Goal: Information Seeking & Learning: Learn about a topic

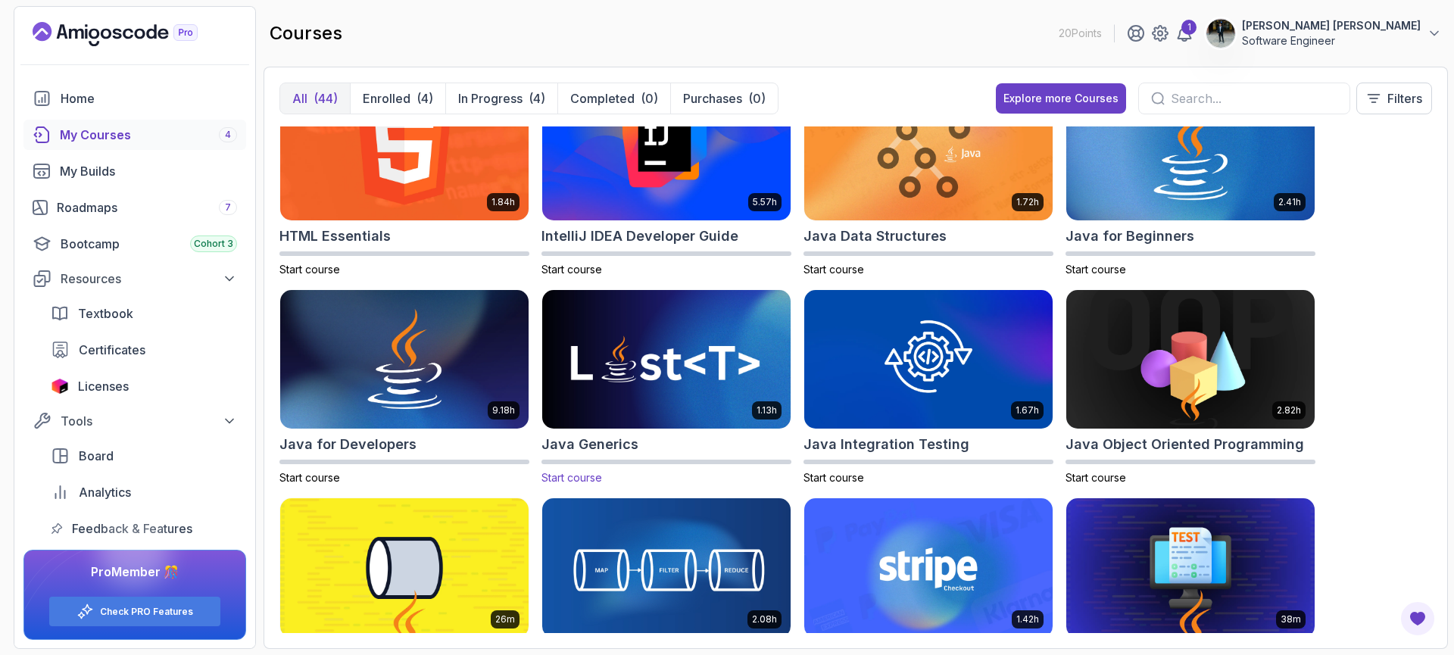
scroll to position [678, 0]
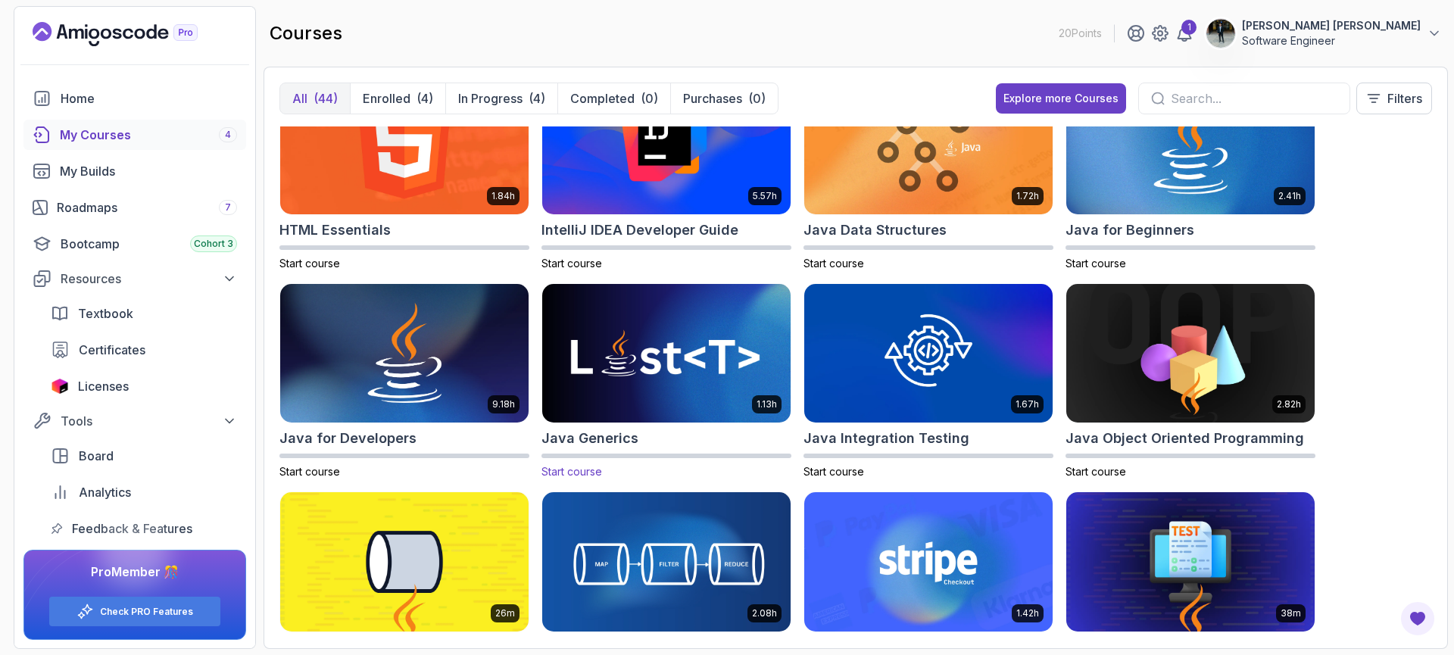
click at [648, 391] on img at bounding box center [666, 353] width 260 height 146
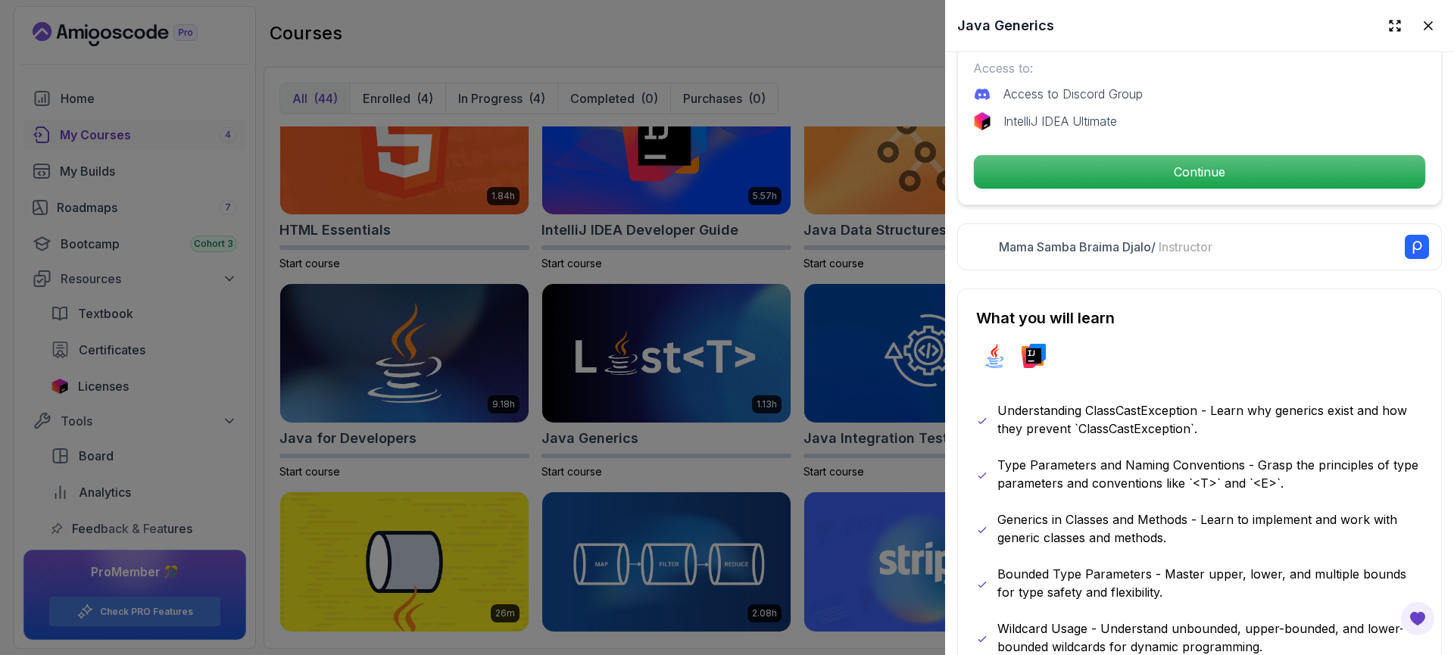
scroll to position [529, 0]
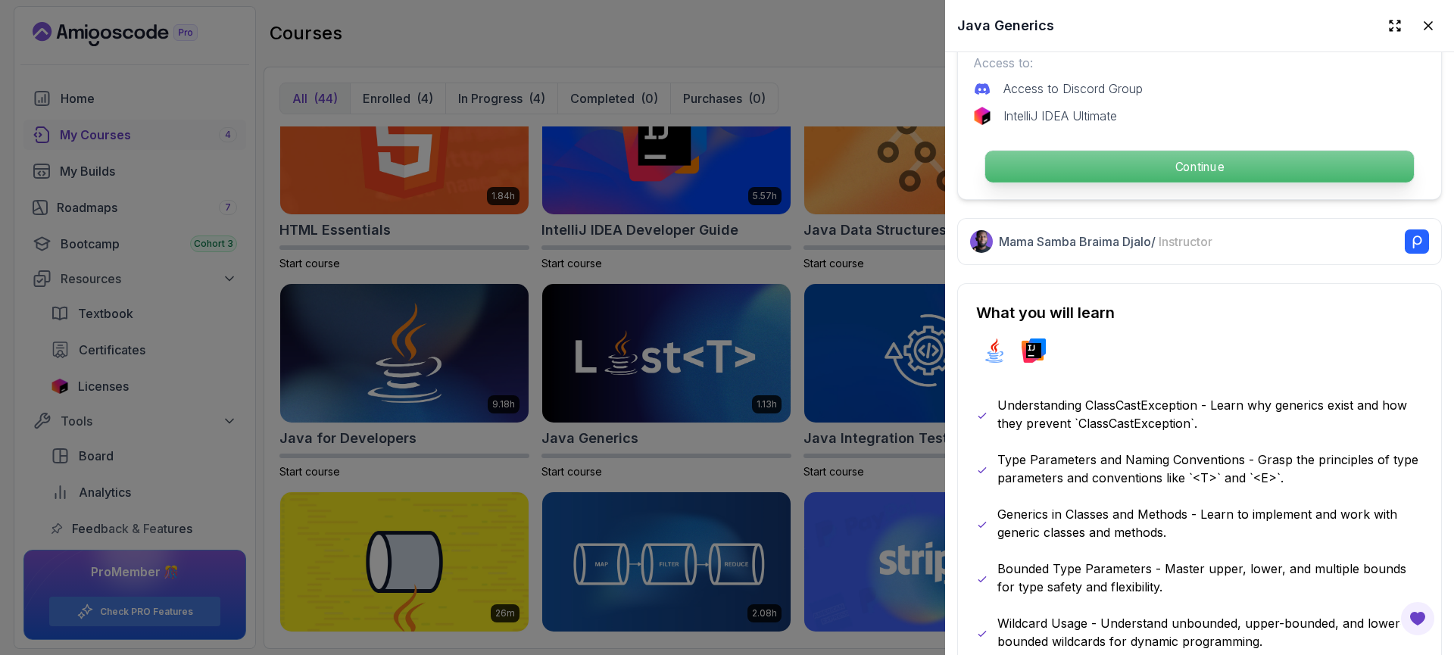
click at [1190, 165] on p "Continue" at bounding box center [1199, 167] width 429 height 32
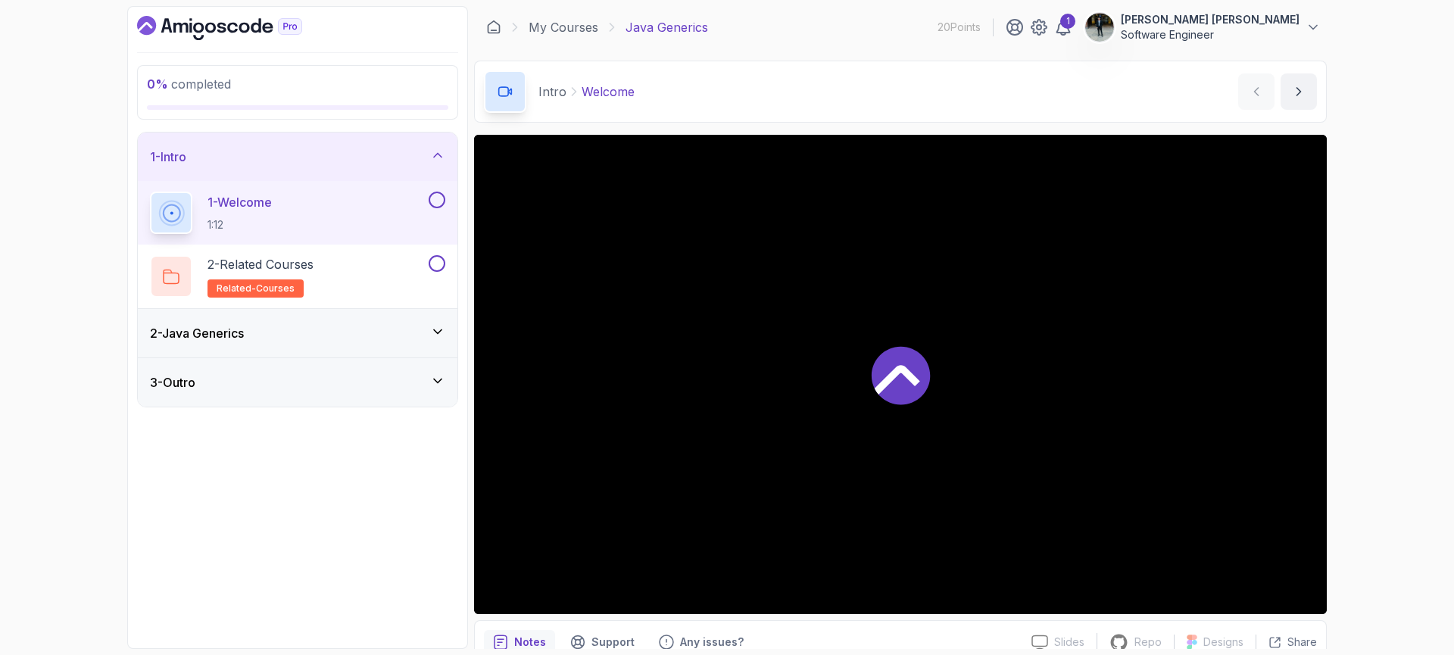
click at [329, 326] on div "2 - Java Generics" at bounding box center [297, 333] width 295 height 18
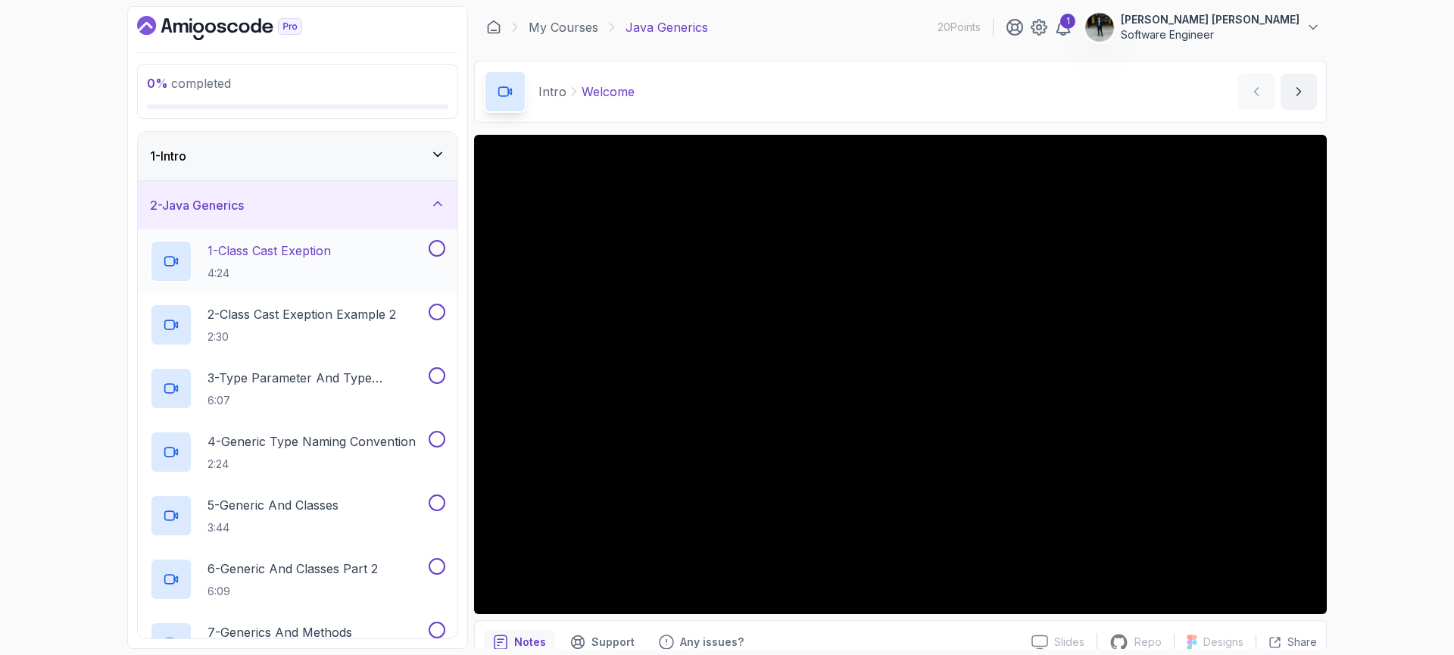
drag, startPoint x: 345, startPoint y: 241, endPoint x: 354, endPoint y: 242, distance: 9.9
click at [344, 241] on div "1 - Class Cast Exeption 4:24" at bounding box center [288, 261] width 276 height 42
click at [330, 166] on div "1 - Intro" at bounding box center [298, 156] width 320 height 48
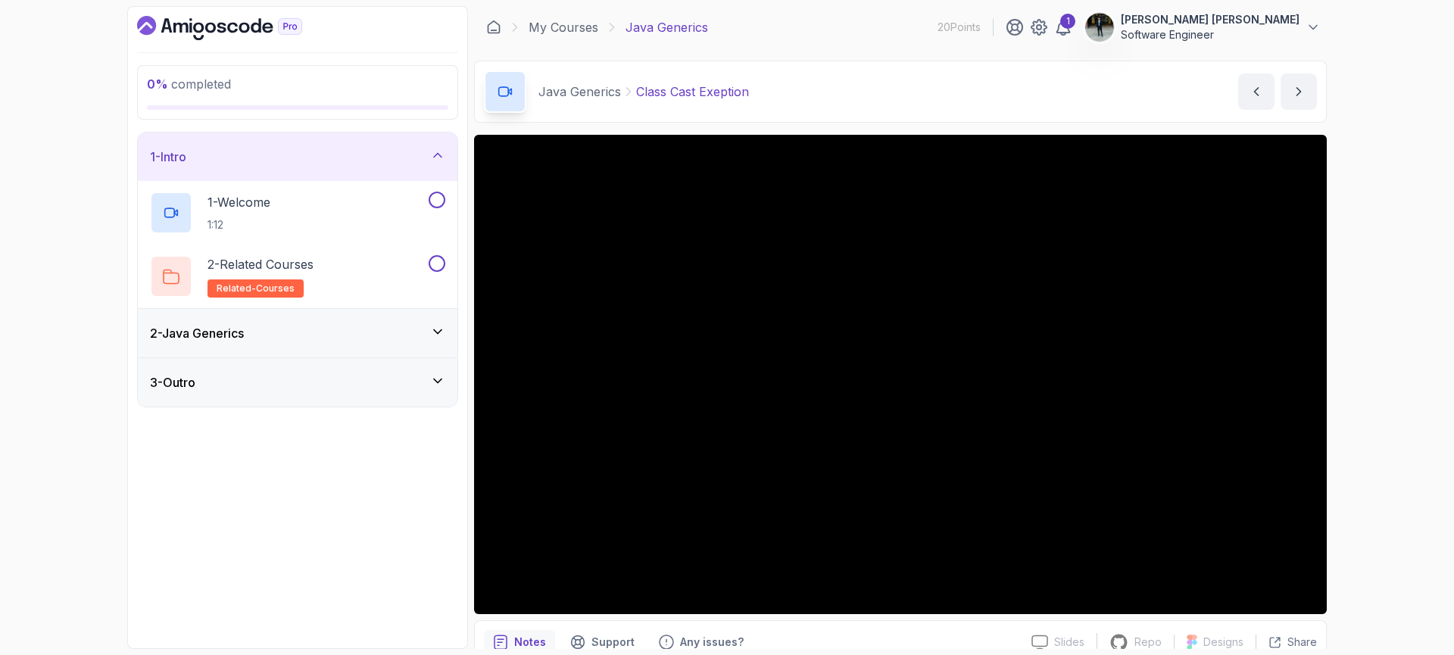
click at [331, 166] on div "1 - Intro" at bounding box center [298, 157] width 320 height 48
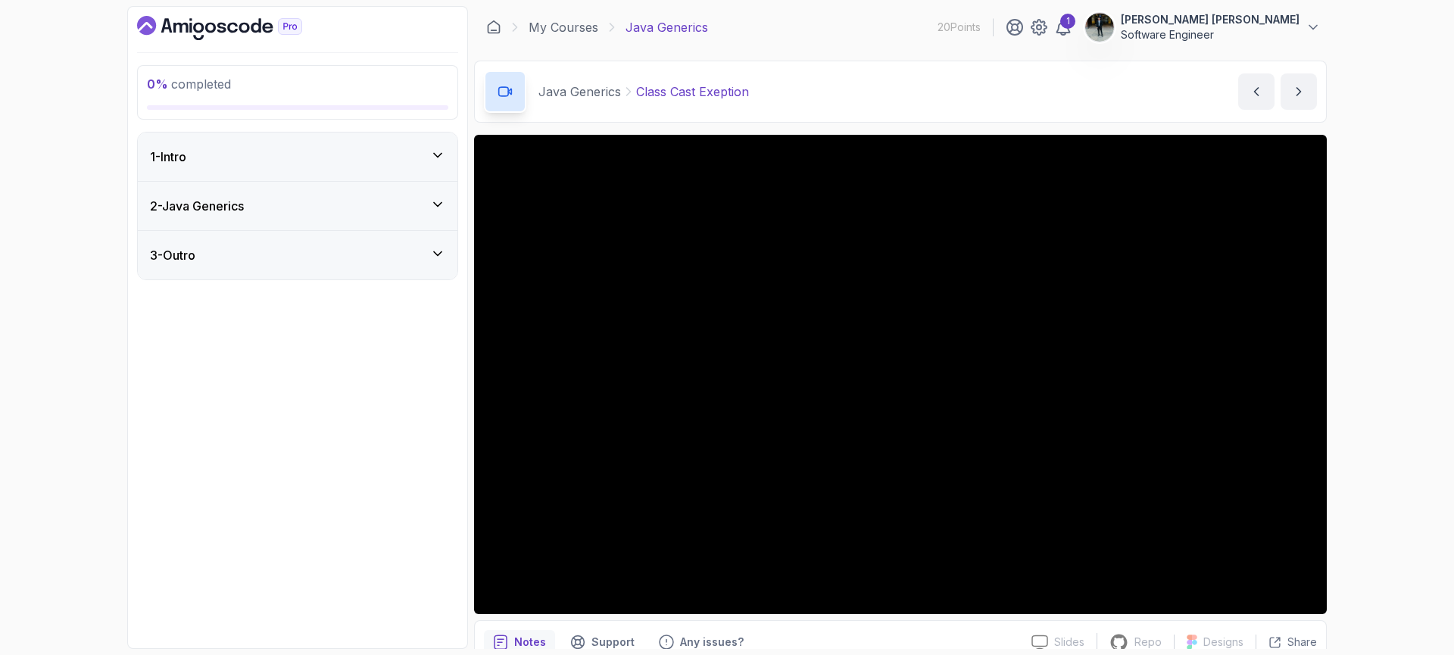
click at [339, 237] on div "3 - Outro" at bounding box center [298, 255] width 320 height 48
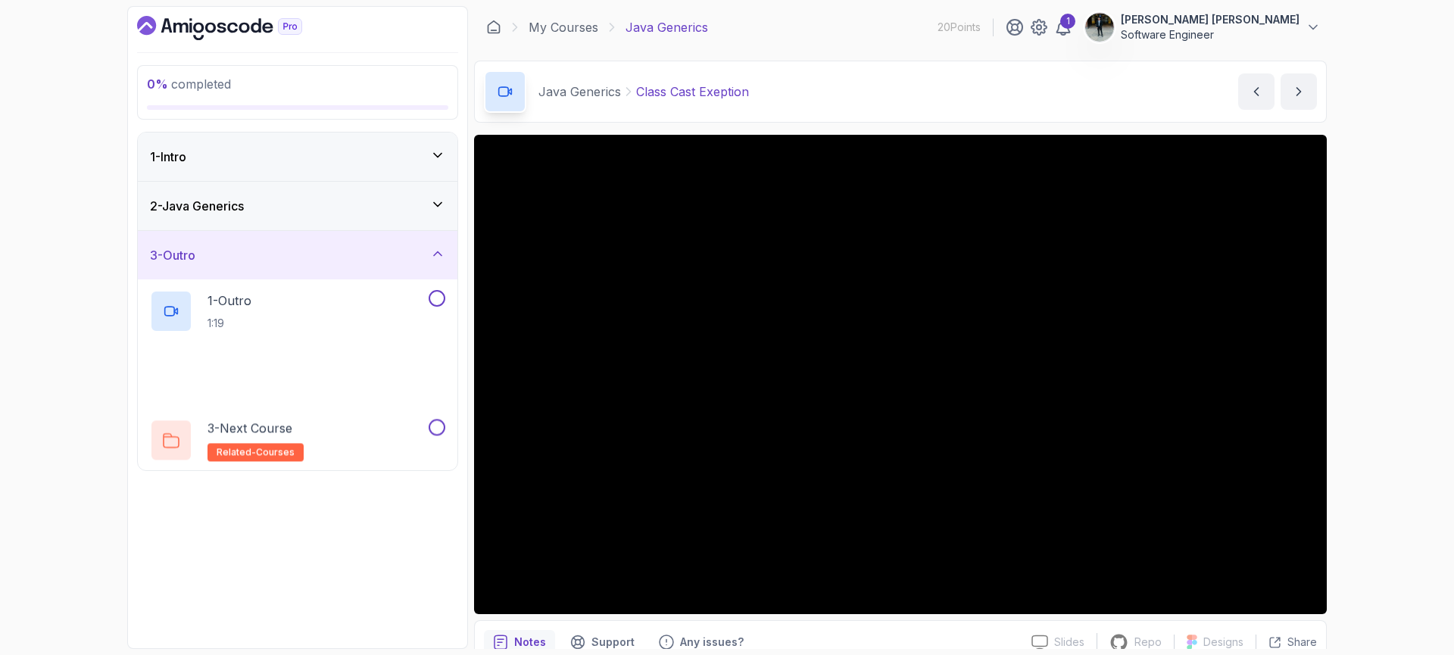
click at [339, 227] on div "2 - Java Generics" at bounding box center [298, 206] width 320 height 48
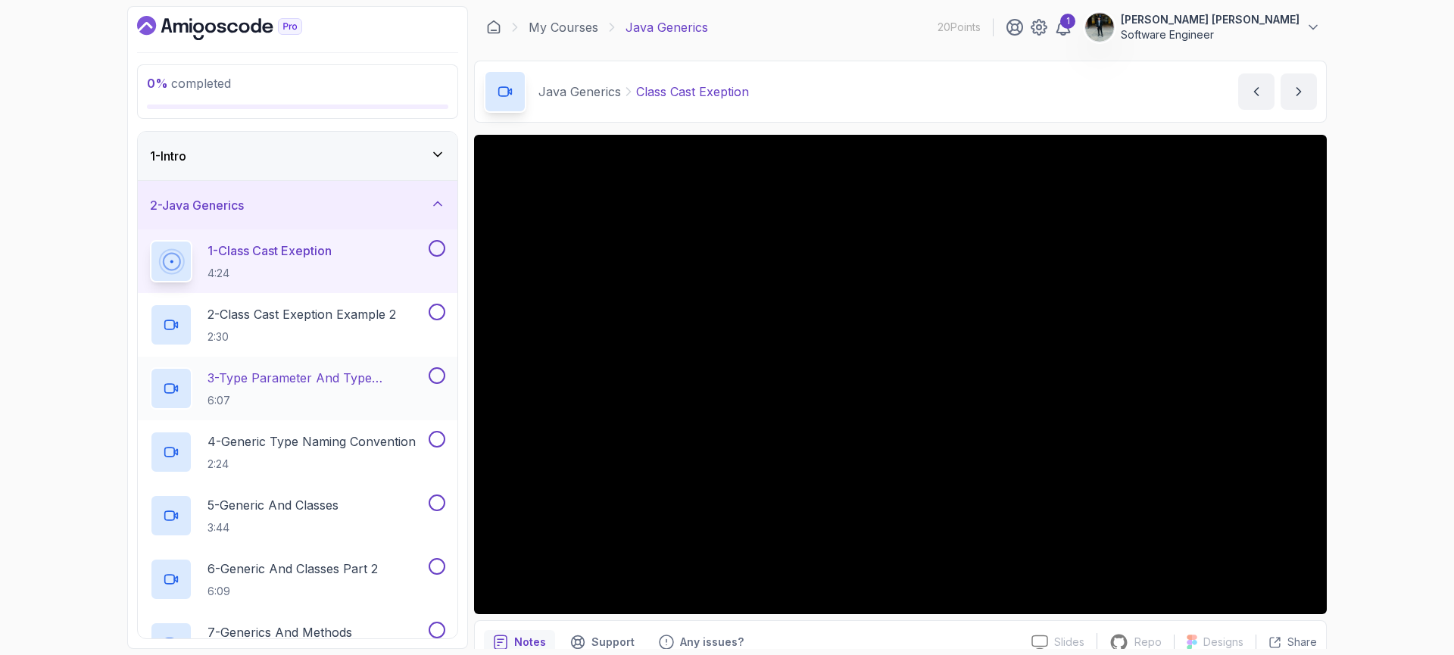
click at [313, 379] on p "3 - Type Parameter And Type Argument" at bounding box center [316, 378] width 218 height 18
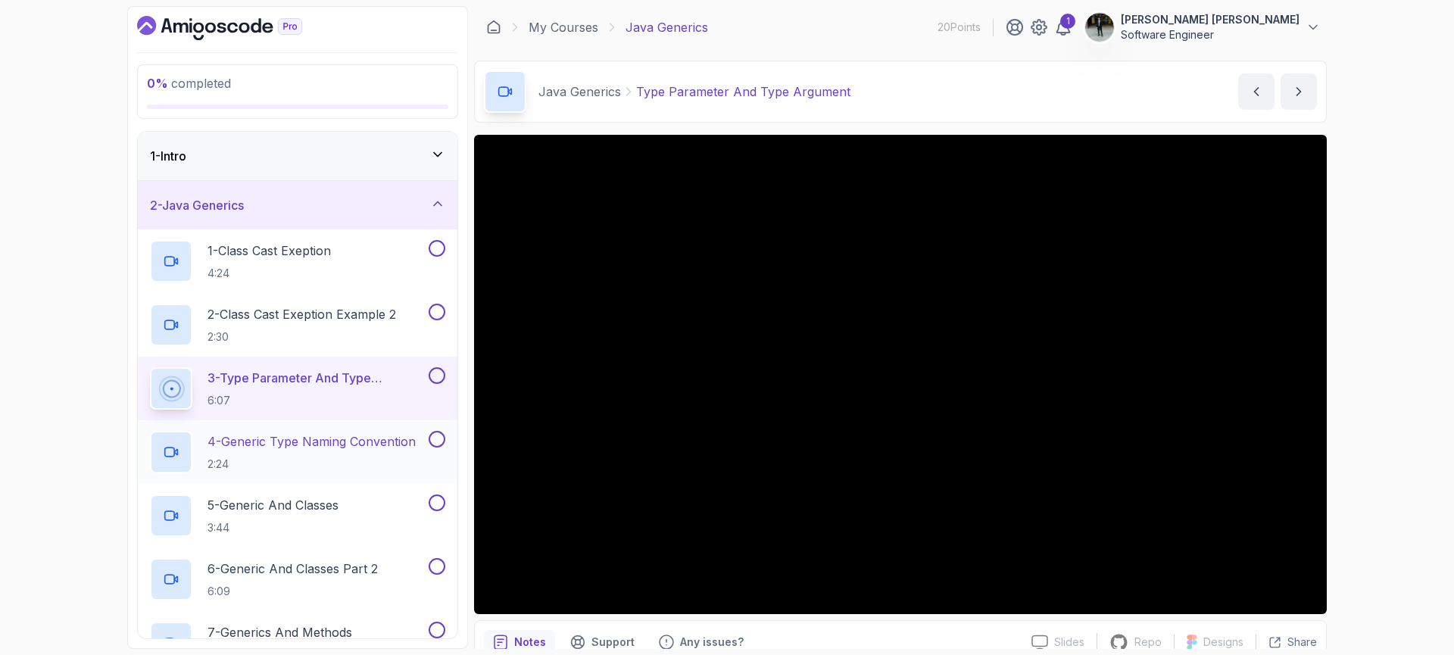
click at [347, 429] on div "4 - Generic Type Naming Convention 2:24" at bounding box center [298, 452] width 320 height 64
click at [343, 434] on p "4 - Generic Type Naming Convention" at bounding box center [311, 441] width 208 height 18
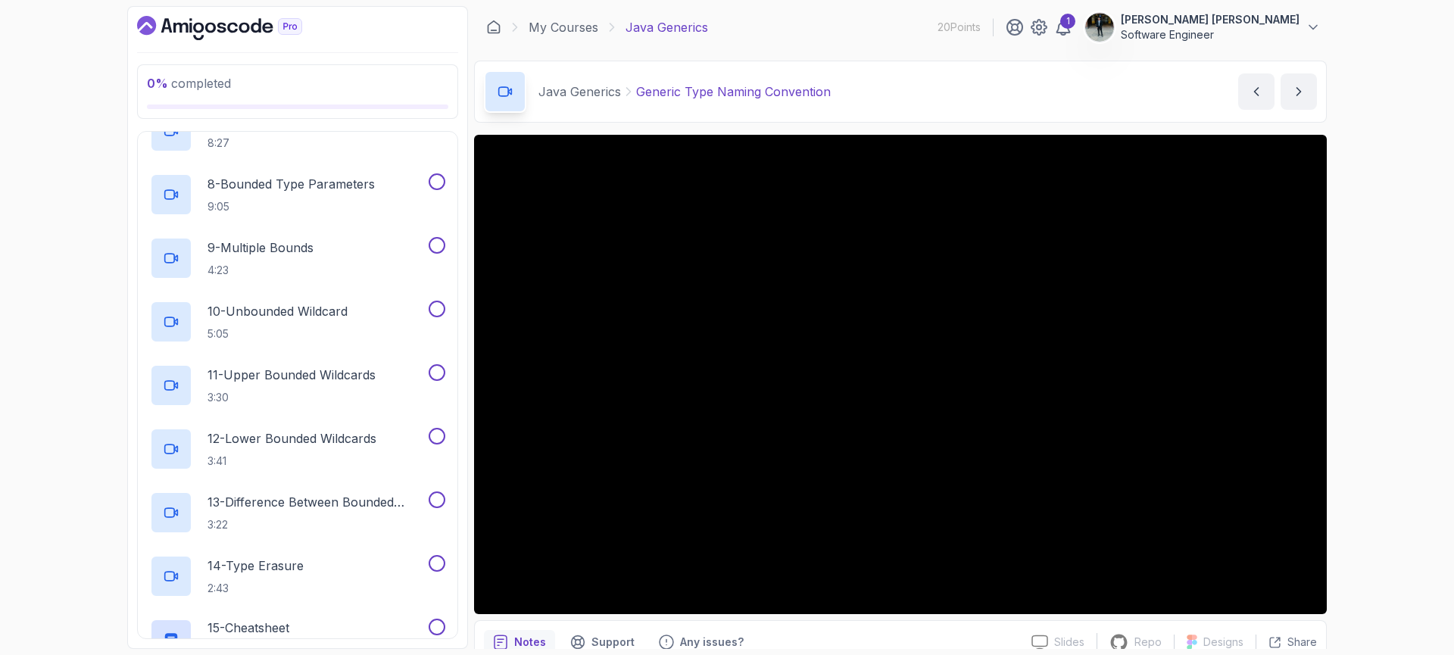
scroll to position [658, 0]
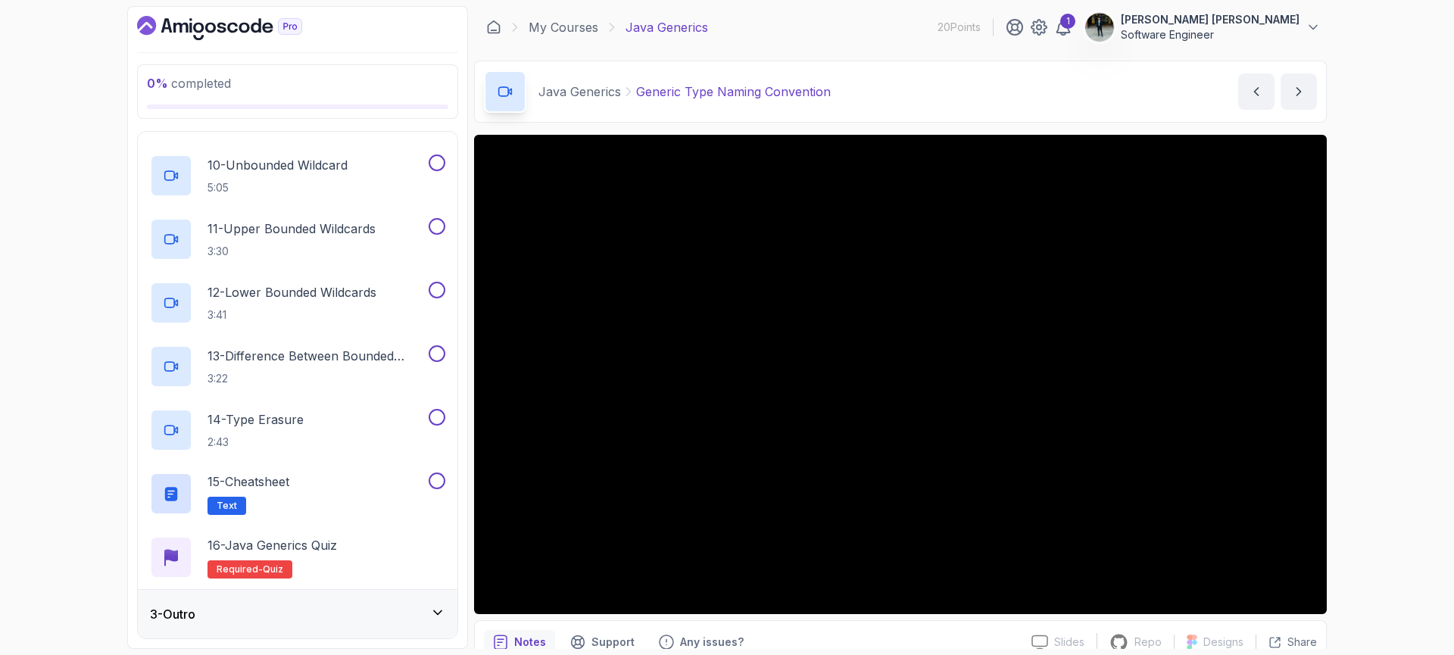
click at [307, 616] on div "3 - Outro" at bounding box center [297, 614] width 295 height 18
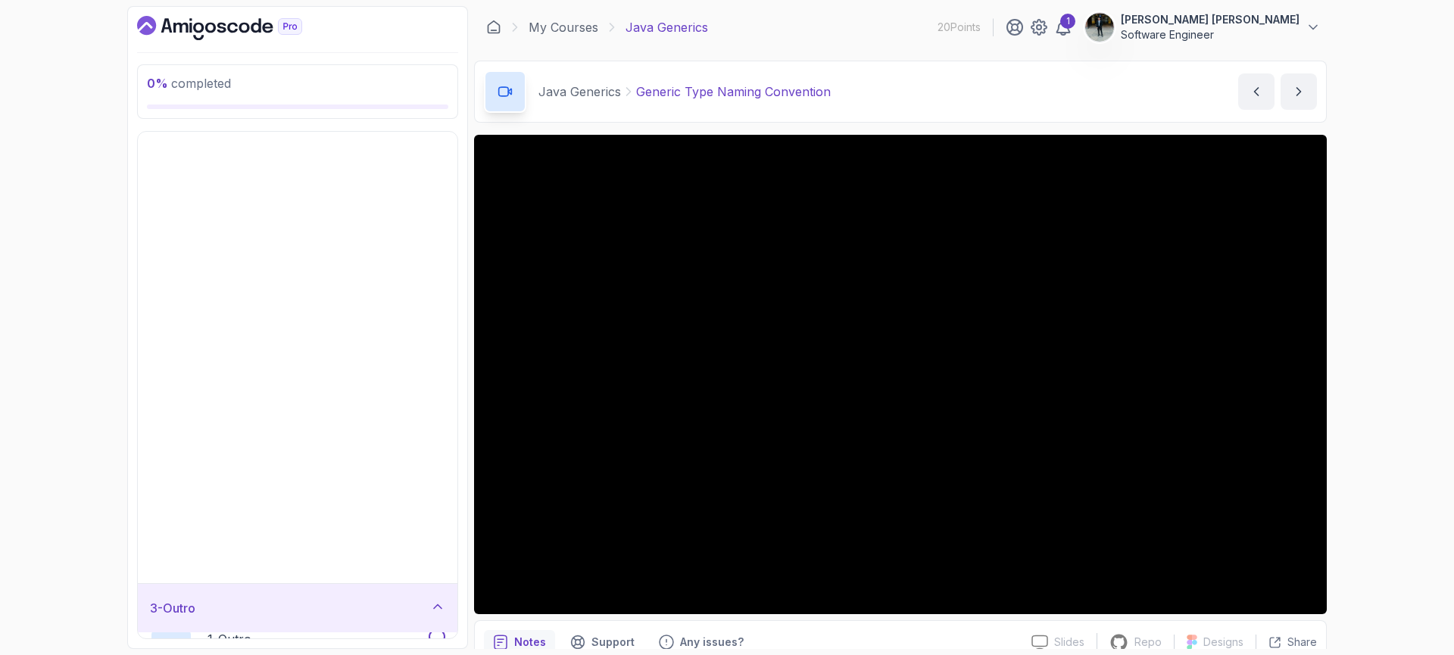
scroll to position [0, 0]
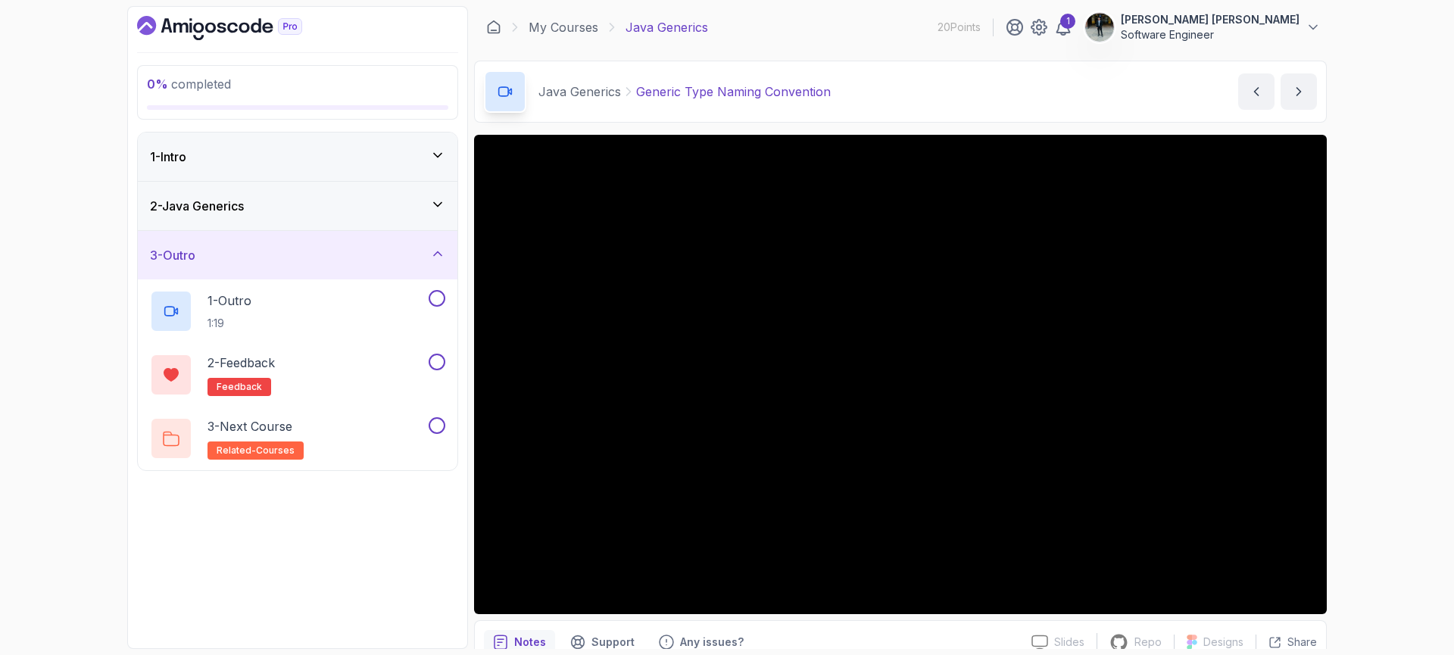
click at [222, 188] on div "2 - Java Generics" at bounding box center [298, 206] width 320 height 48
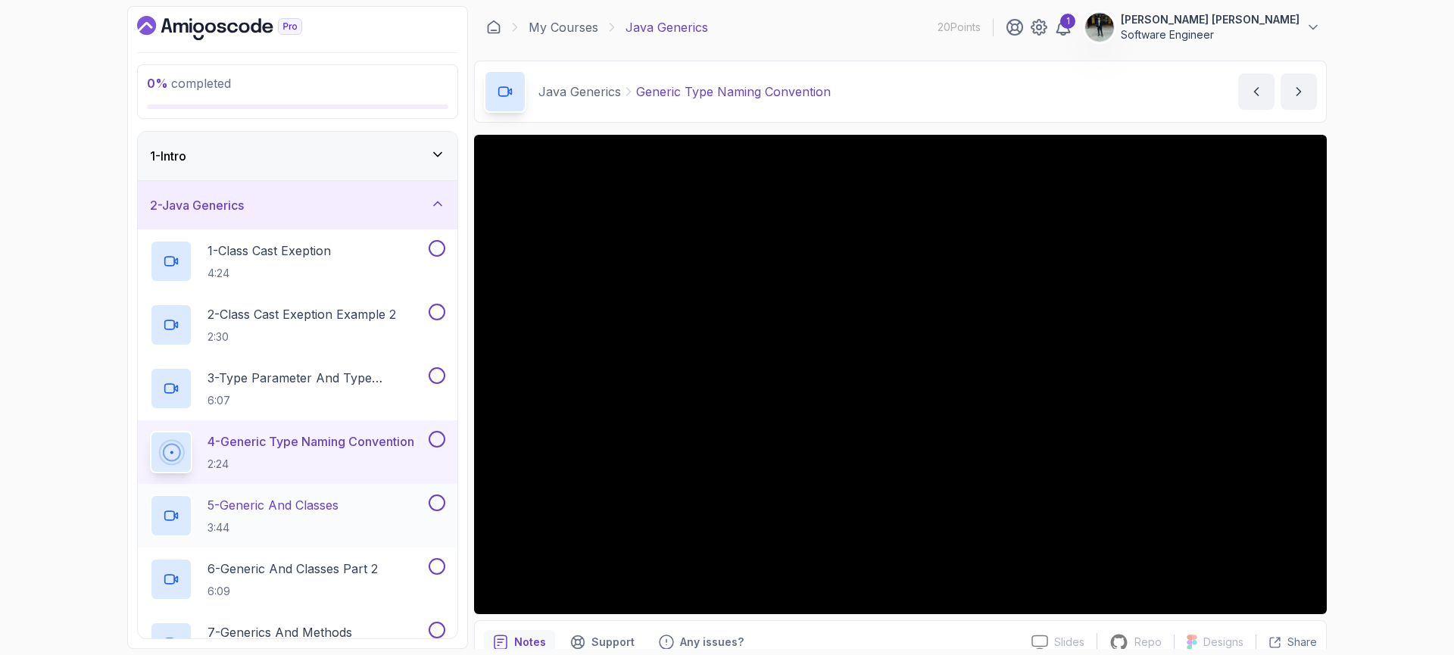
click at [270, 541] on div "5 - Generic And Classes 3:44" at bounding box center [298, 516] width 320 height 64
click at [303, 501] on p "5 - Generic And Classes" at bounding box center [272, 505] width 131 height 18
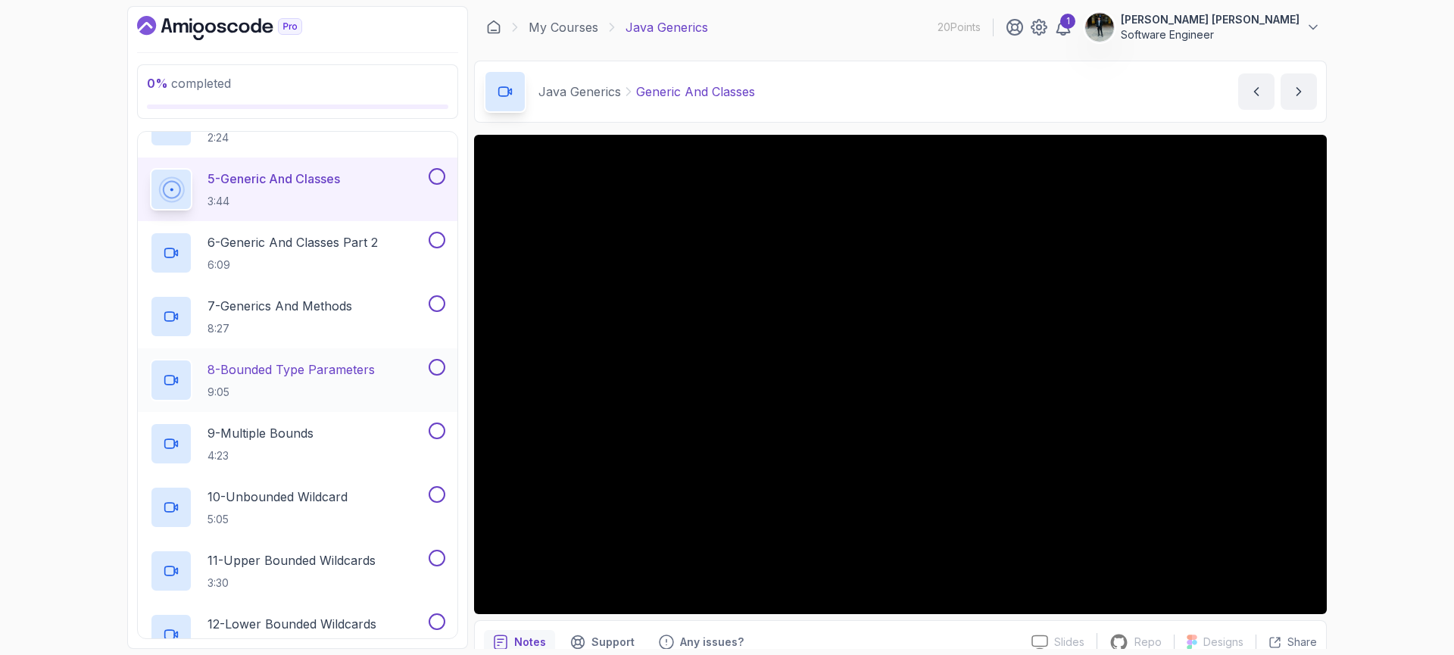
scroll to position [324, 0]
click at [371, 258] on h2 "6 - Generic And Classes Part 2 6:09" at bounding box center [292, 254] width 170 height 39
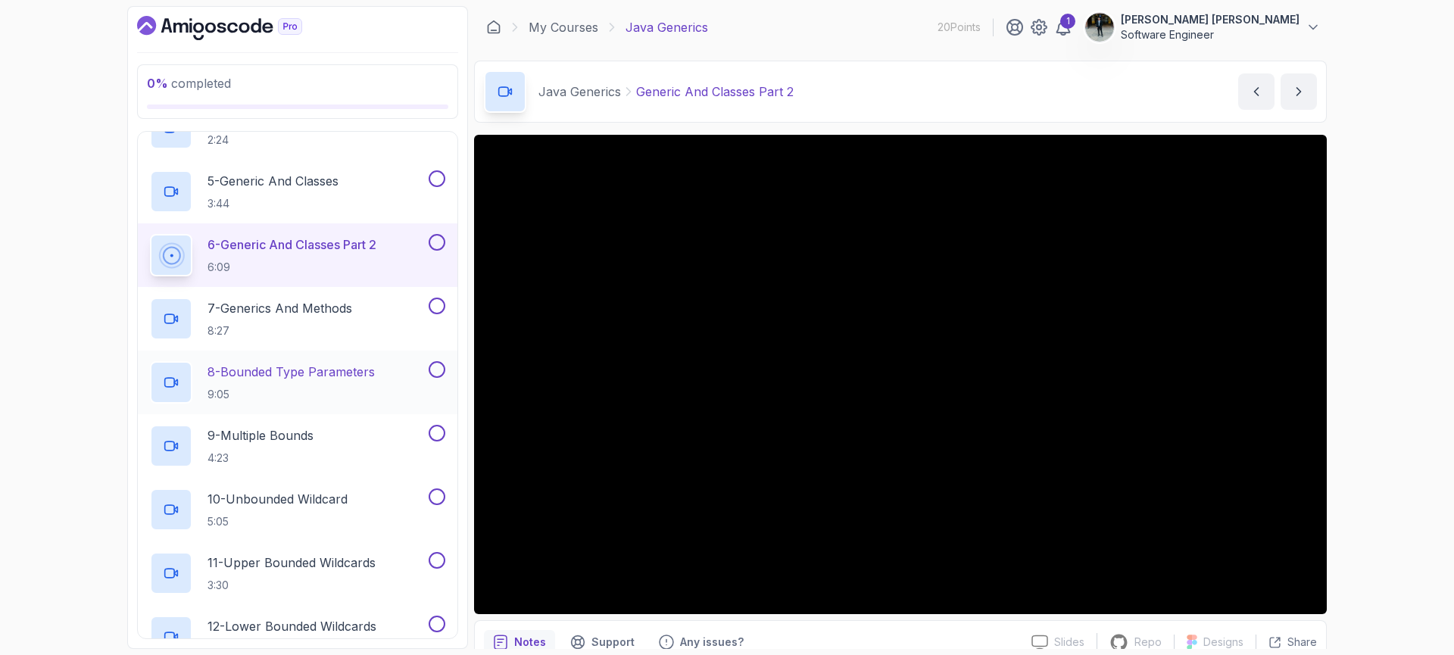
scroll to position [398, 0]
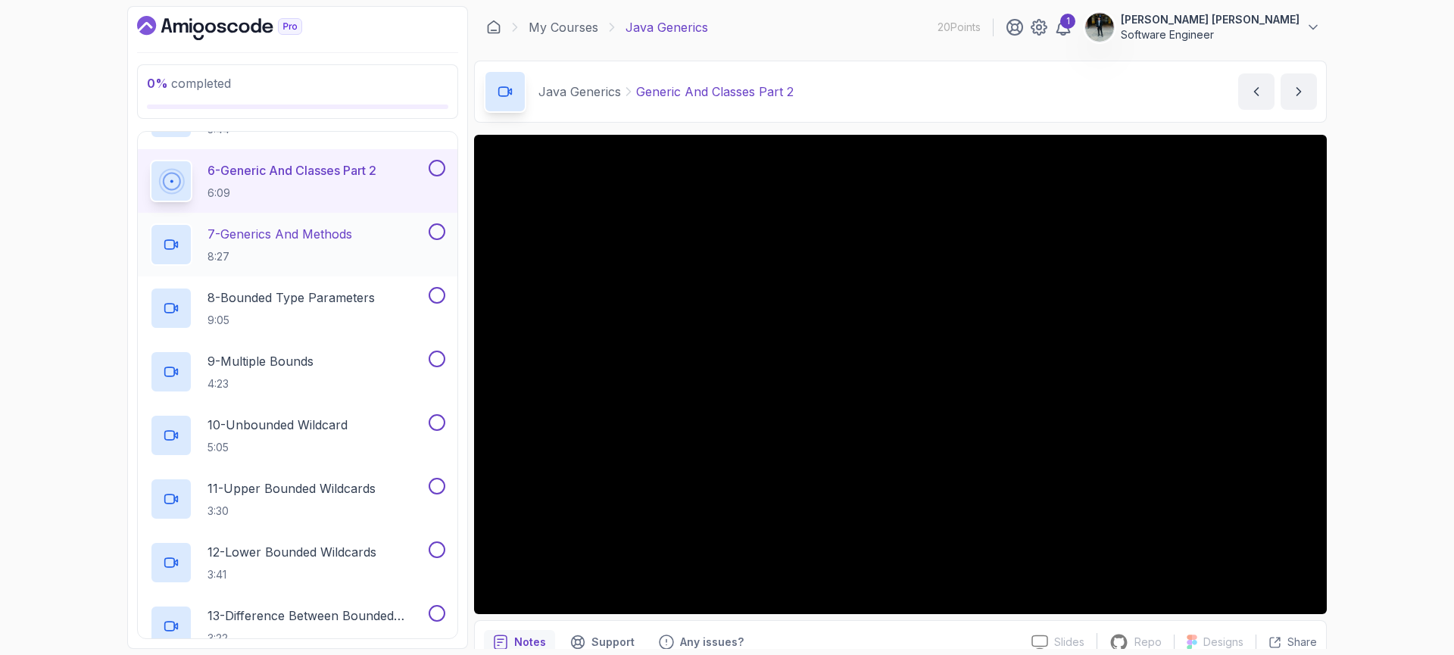
click at [325, 223] on div "7 - Generics And Methods 8:27" at bounding box center [288, 244] width 276 height 42
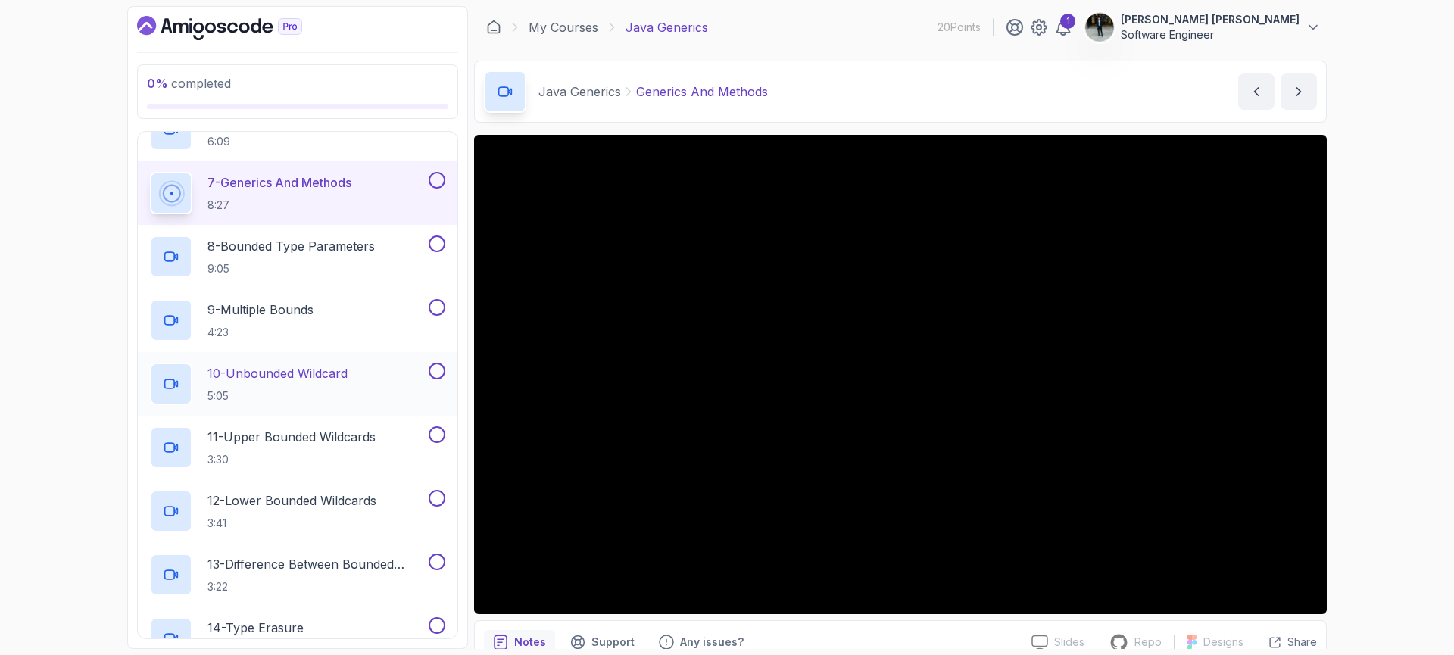
scroll to position [452, 0]
click at [358, 239] on p "8 - Bounded Type Parameters" at bounding box center [290, 244] width 167 height 18
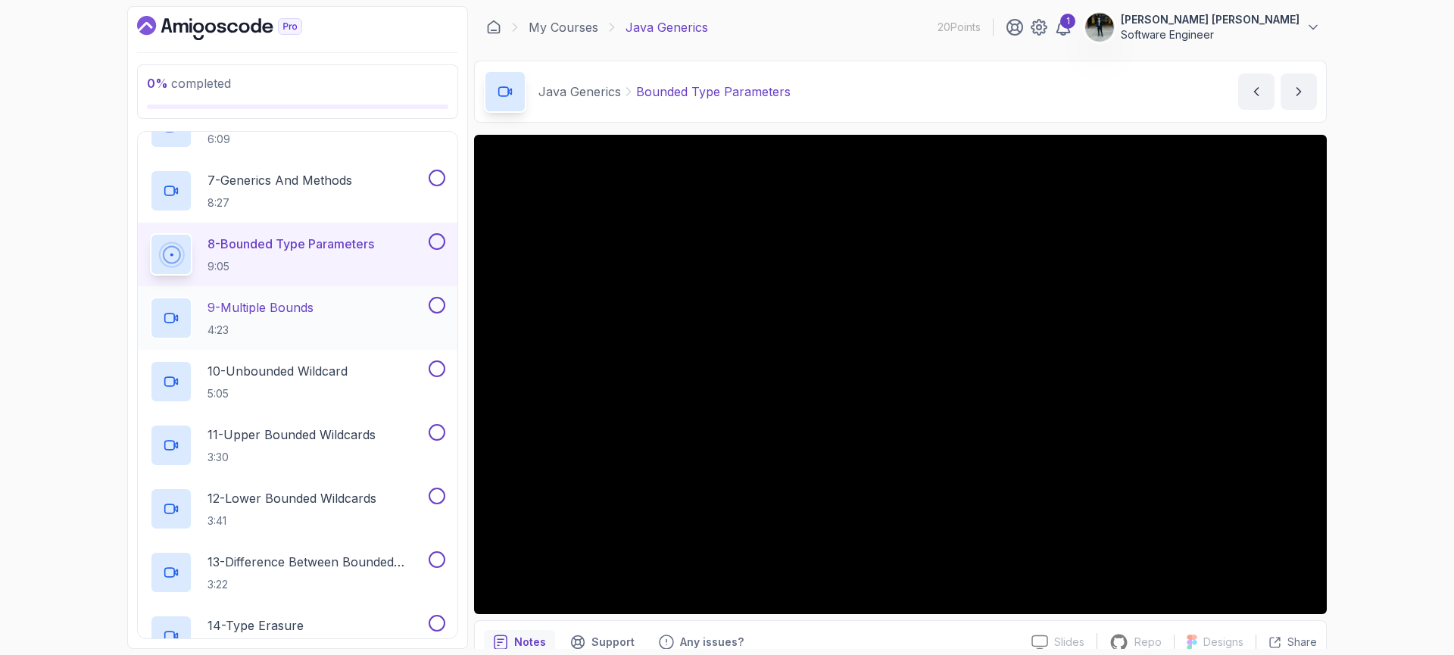
click at [342, 306] on div "9 - Multiple Bounds 4:23" at bounding box center [288, 318] width 276 height 42
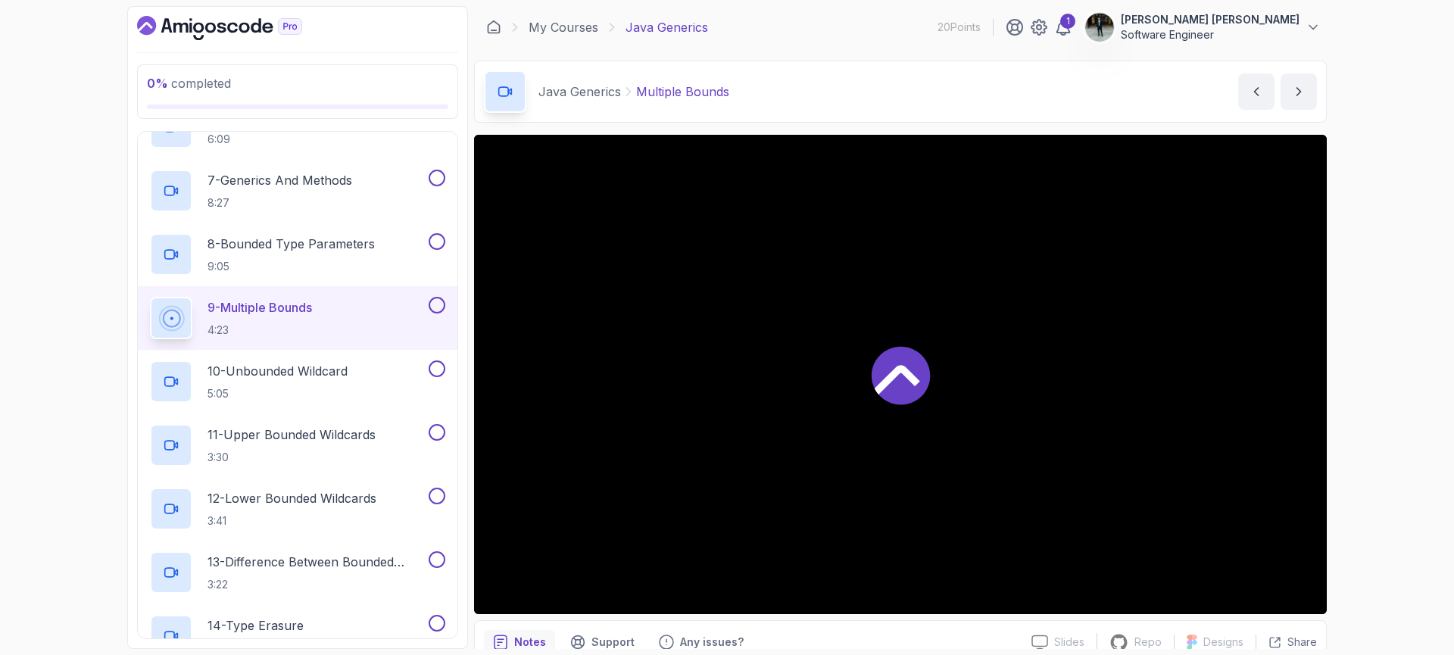
click at [342, 306] on div "9 - Multiple Bounds 4:23" at bounding box center [288, 318] width 276 height 42
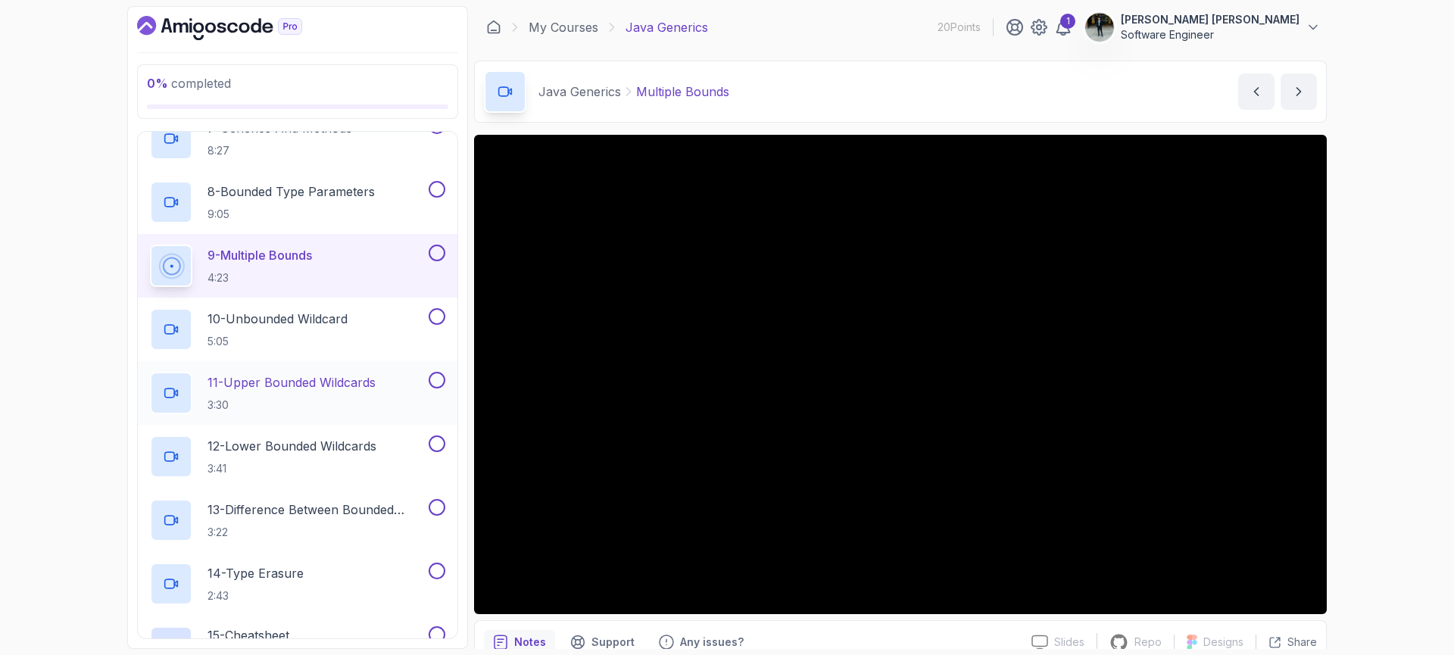
scroll to position [506, 0]
click at [333, 356] on div "10 - Unbounded Wildcard 5:05" at bounding box center [298, 328] width 320 height 64
click at [342, 334] on p "5:05" at bounding box center [277, 339] width 140 height 15
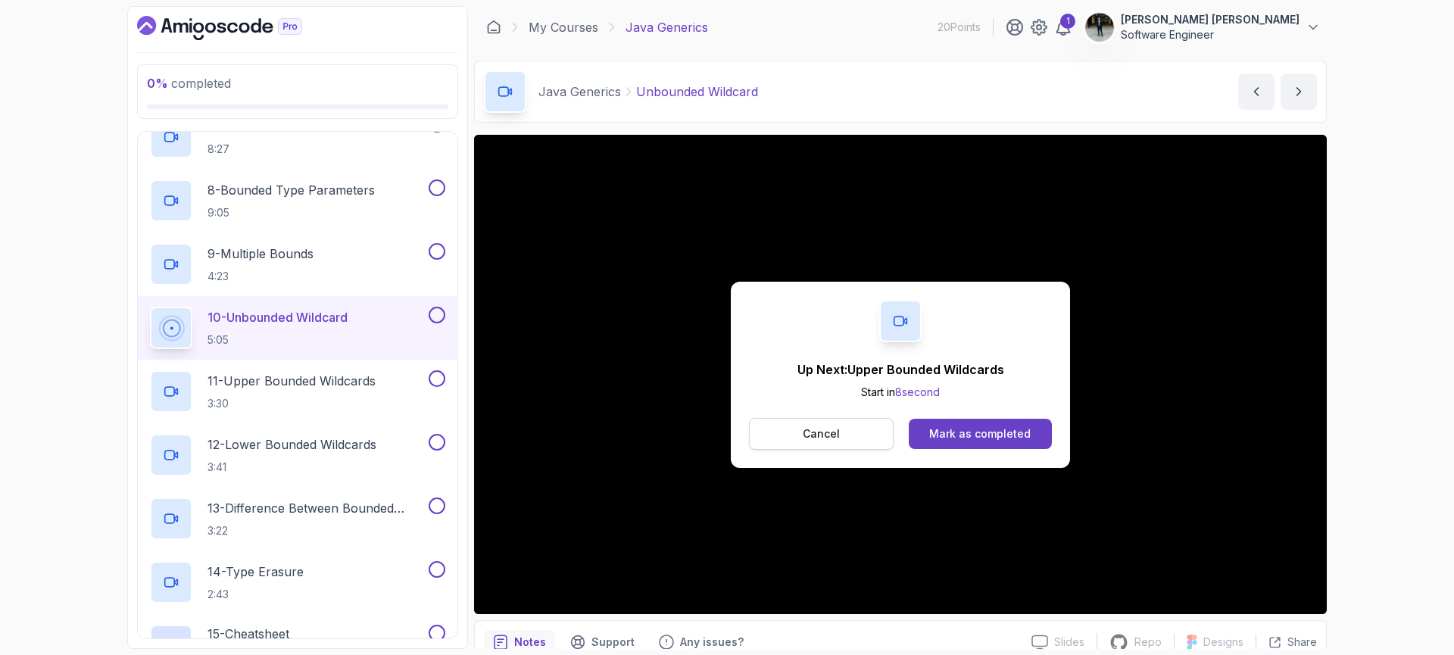
click at [844, 429] on button "Cancel" at bounding box center [821, 434] width 145 height 32
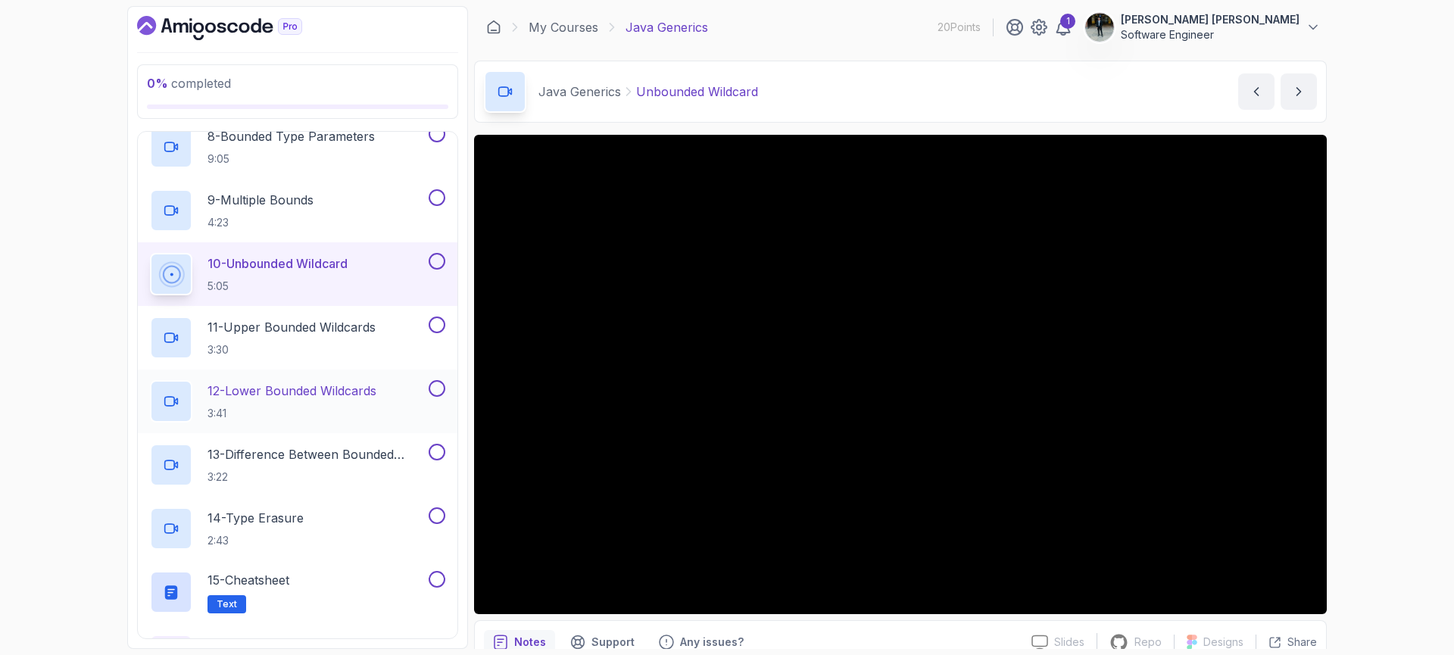
scroll to position [572, 0]
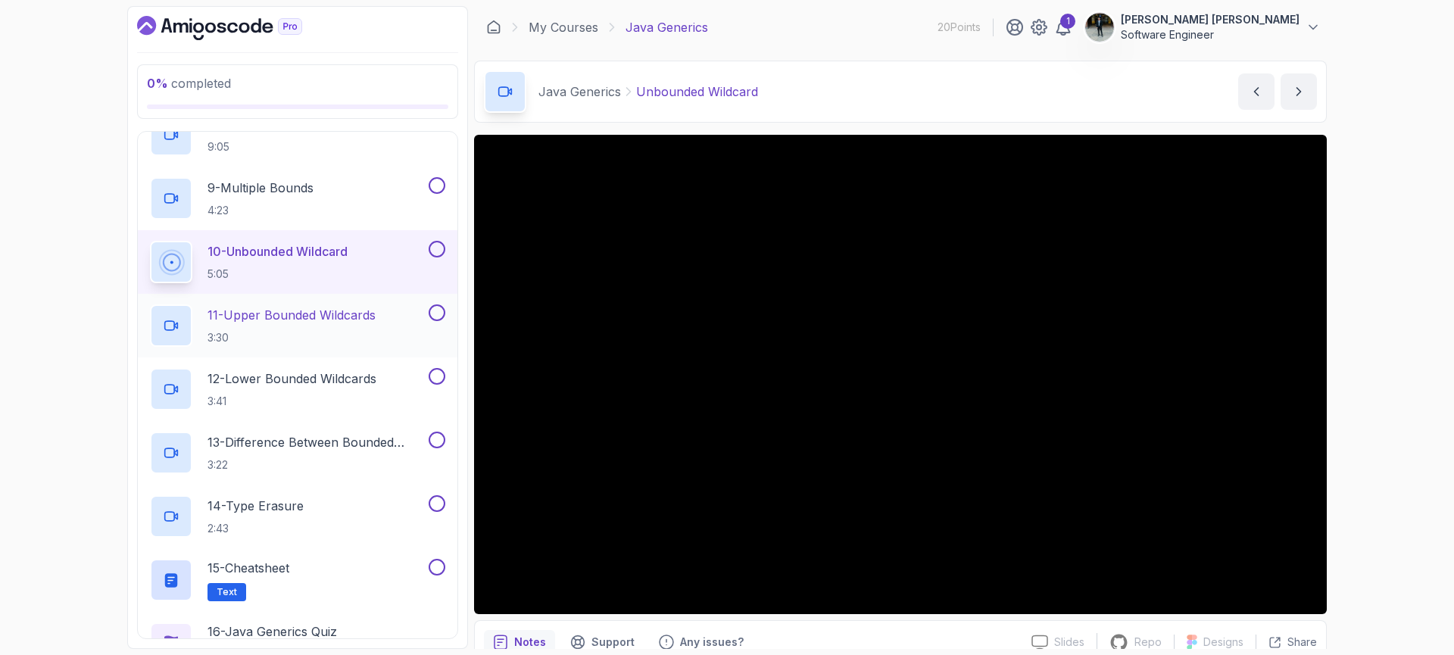
click at [313, 330] on p "3:30" at bounding box center [291, 337] width 168 height 15
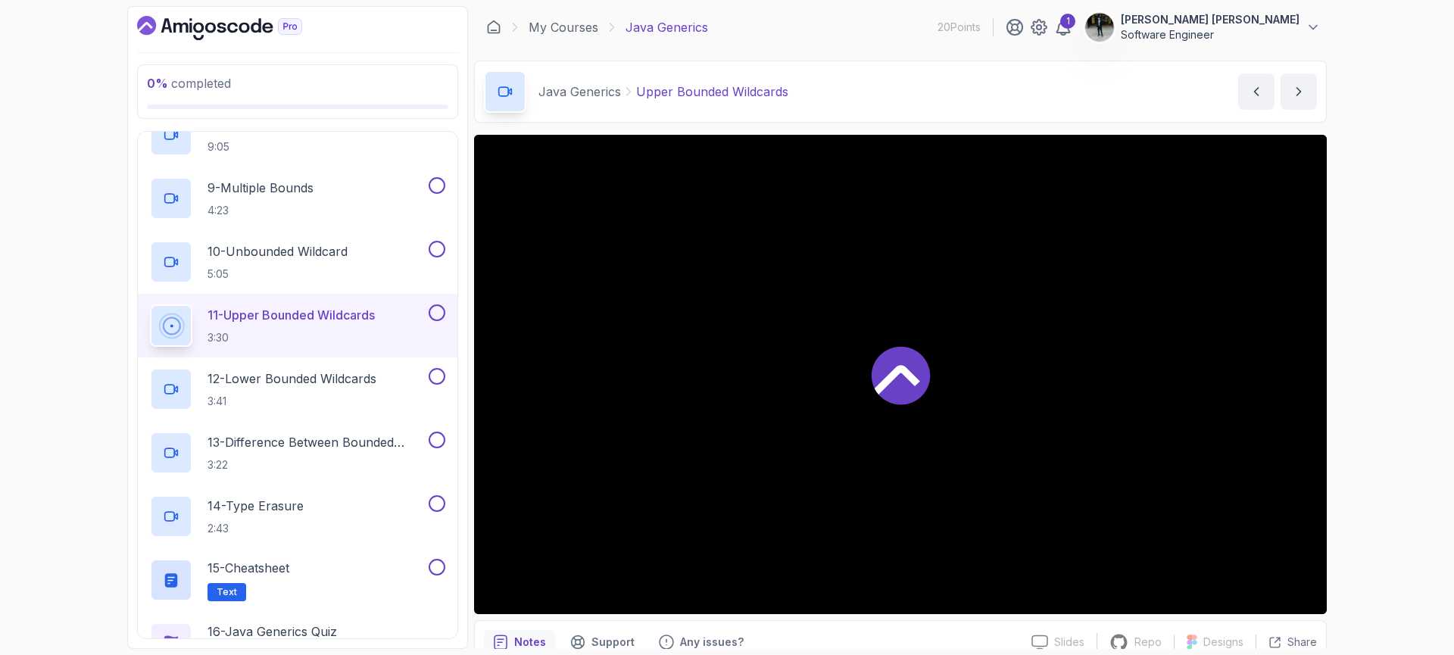
click at [313, 330] on p "3:30" at bounding box center [290, 337] width 167 height 15
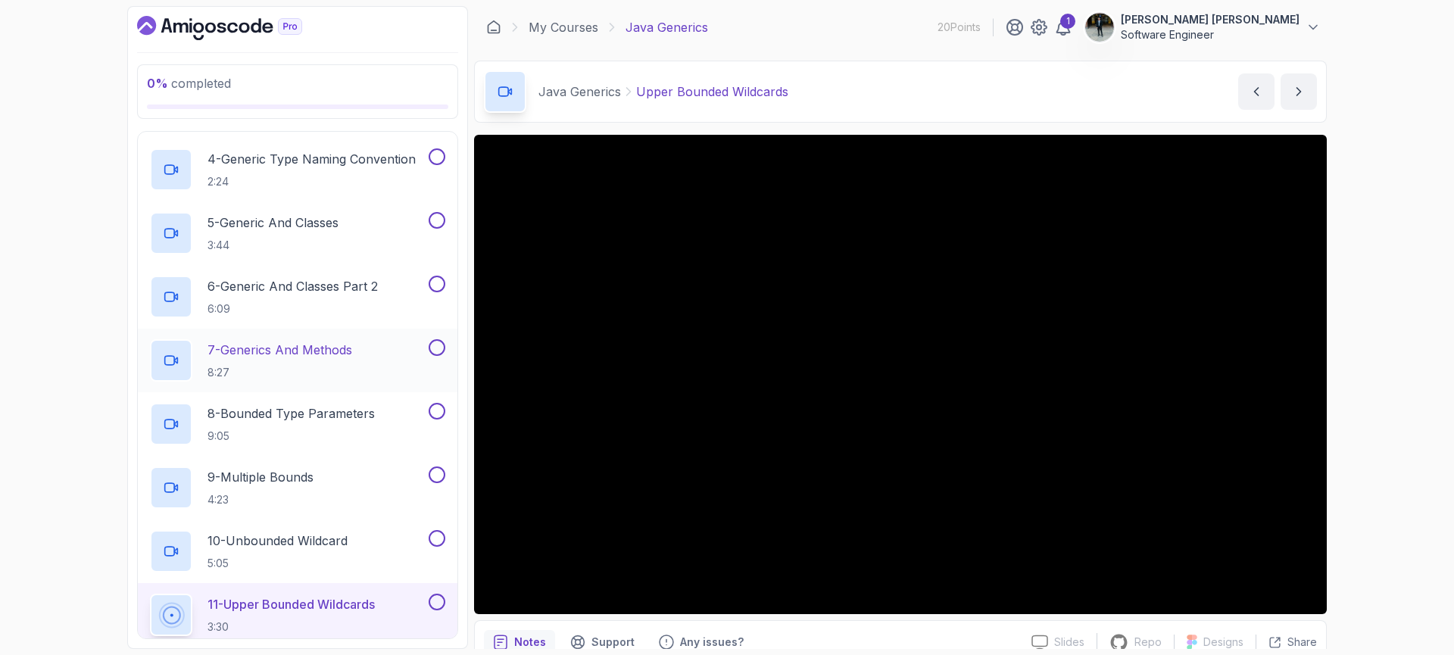
scroll to position [320, 0]
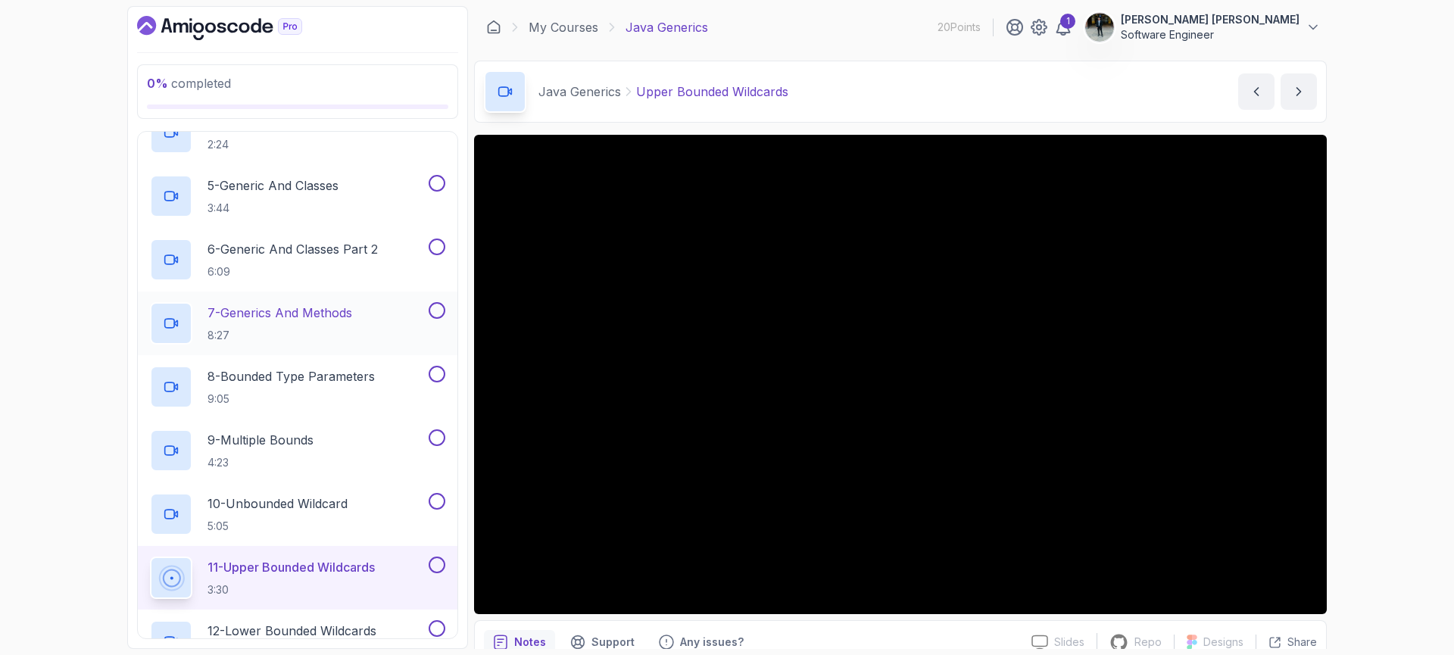
click at [349, 321] on p "7 - Generics And Methods" at bounding box center [279, 313] width 145 height 18
